Goal: Transaction & Acquisition: Purchase product/service

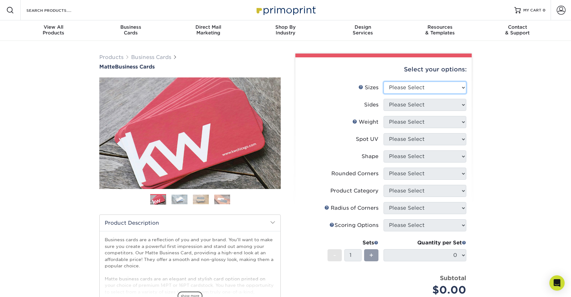
select select "2.00x3.50"
select select "13abbda7-1d64-4f25-8bb2-c179b224825d"
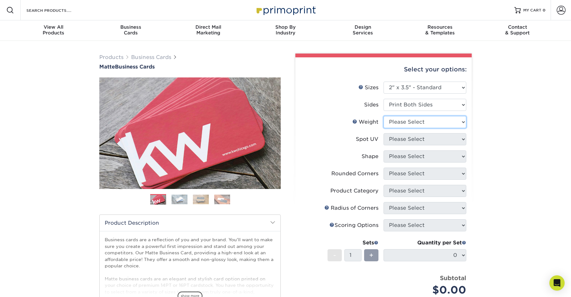
select select "14PT"
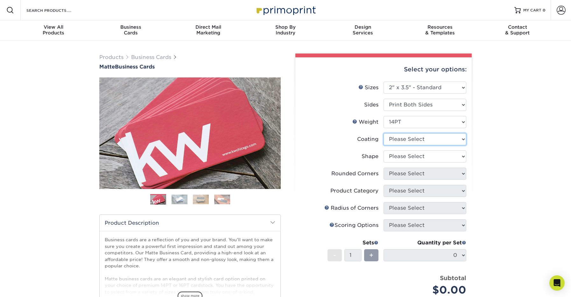
select select "121bb7b5-3b4d-429f-bd8d-bbf80e953313"
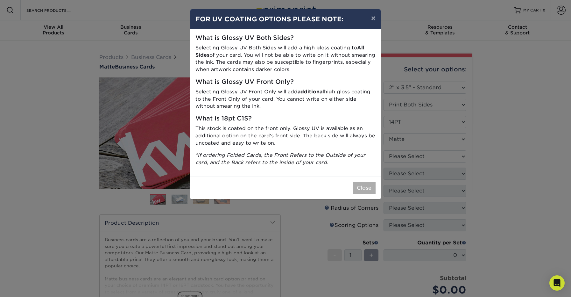
click at [362, 183] on button "Close" at bounding box center [364, 188] width 23 height 12
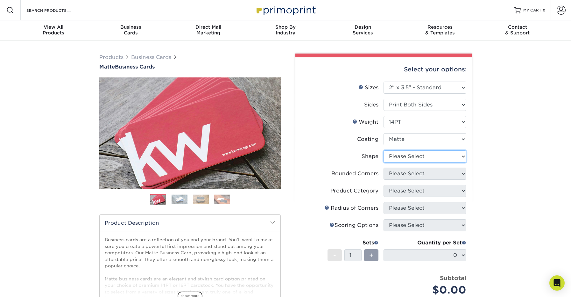
select select "standard"
select select "76a3b848-63b4-4449-aad1-d9e81d5a60f5"
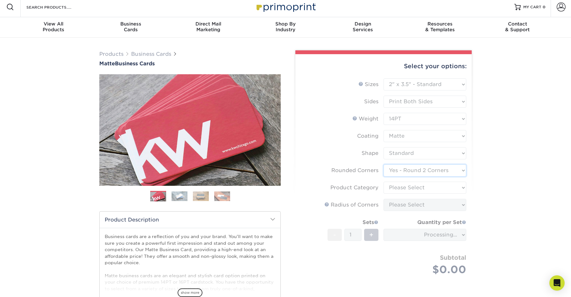
scroll to position [32, 0]
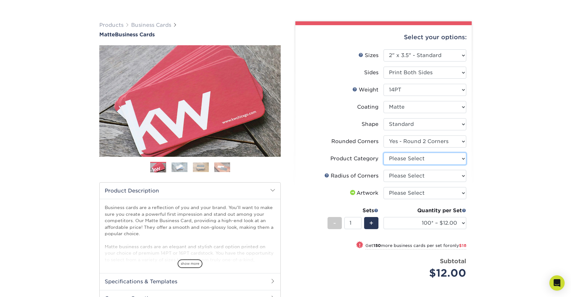
select select "3b5148f1-0588-4f88-a218-97bcfdce65c1"
select select "589680c7-ee9a-431b-9d12-d7aeb1386a97"
select select "upload"
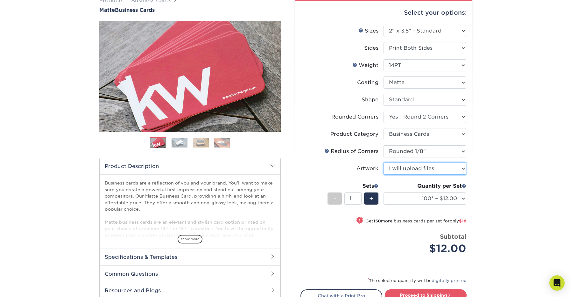
scroll to position [57, 0]
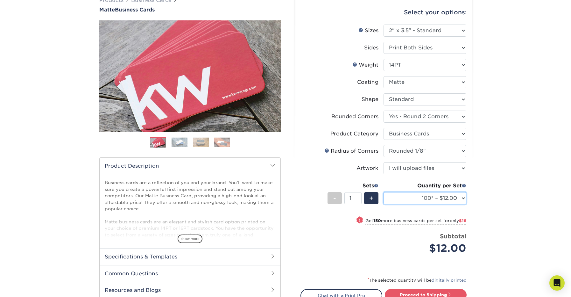
select select "2500 – $136.00"
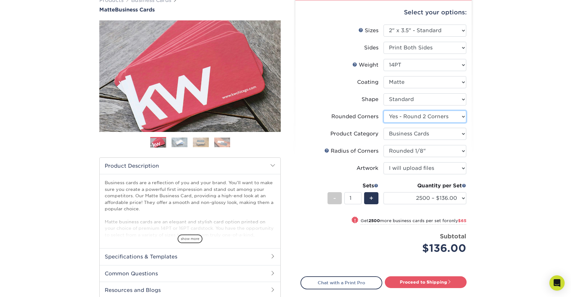
select select "0"
select select "-1"
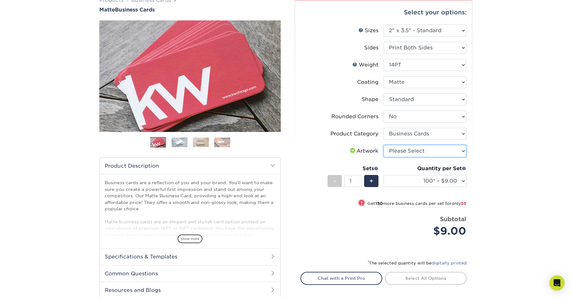
select select "upload"
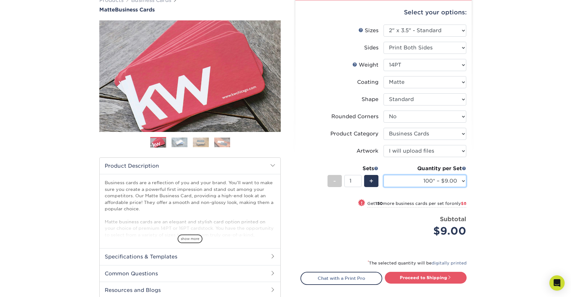
select select "2500 – $75.00"
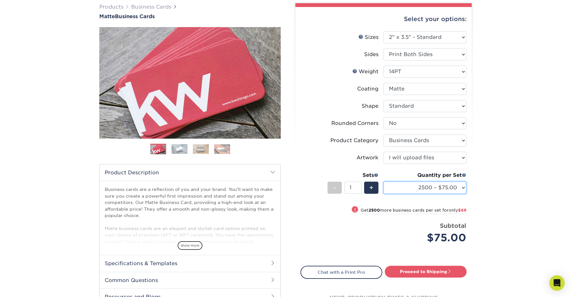
scroll to position [50, 0]
select select "7672df9e-0e0a-464d-8e1f-920c575e4da3"
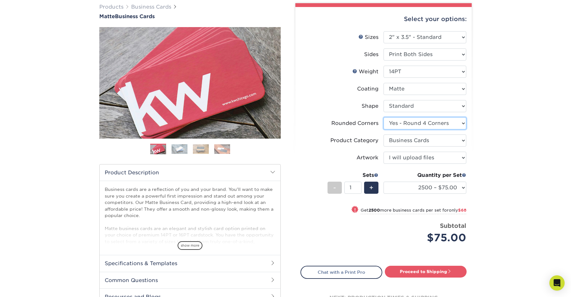
select select "-1"
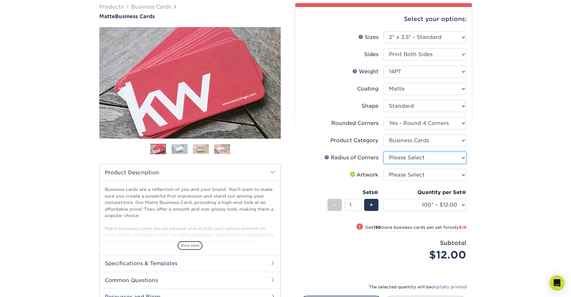
select select "589680c7-ee9a-431b-9d12-d7aeb1386a97"
select select "upload"
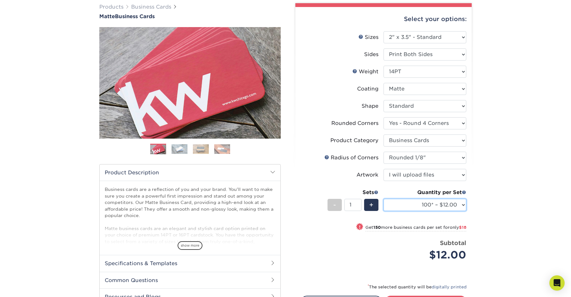
select select "2500 – $136.00"
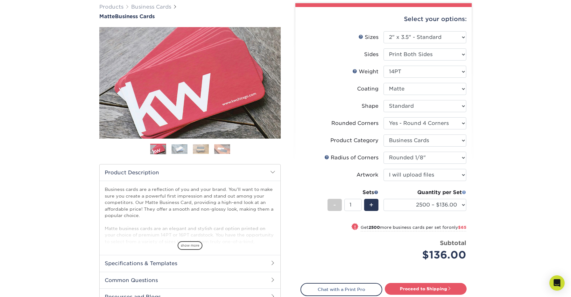
click at [466, 192] on span at bounding box center [464, 192] width 4 height 4
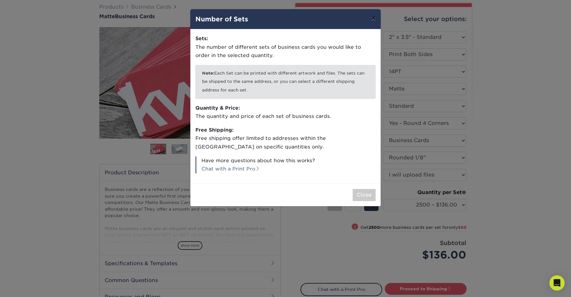
click at [374, 18] on button "×" at bounding box center [373, 18] width 15 height 18
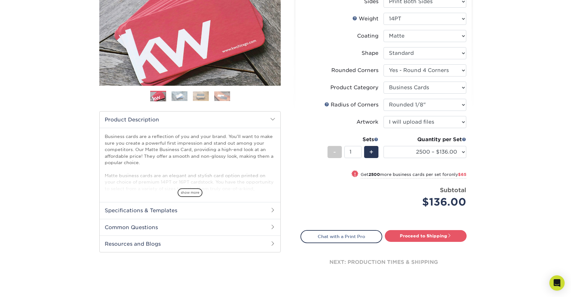
scroll to position [101, 0]
